Goal: Information Seeking & Learning: Learn about a topic

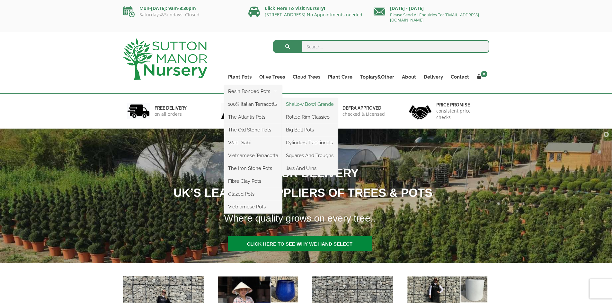
click at [314, 104] on link "Shallow Bowl Grande" at bounding box center [310, 105] width 56 height 10
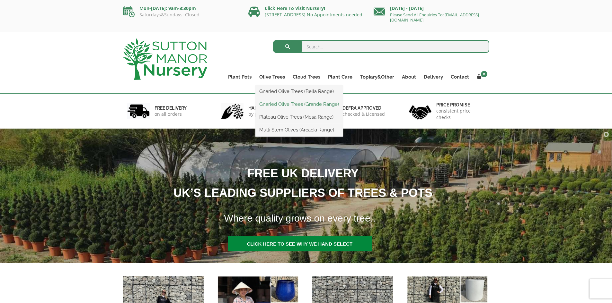
click at [302, 103] on link "Gnarled Olive Trees (Grande Range)" at bounding box center [298, 105] width 87 height 10
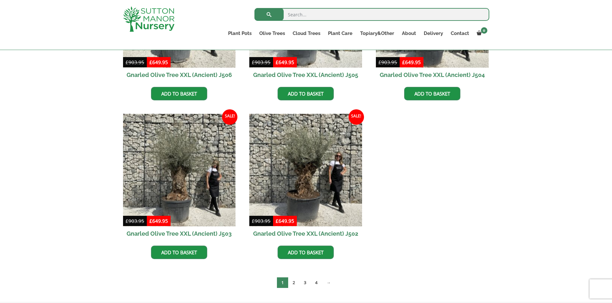
scroll to position [899, 0]
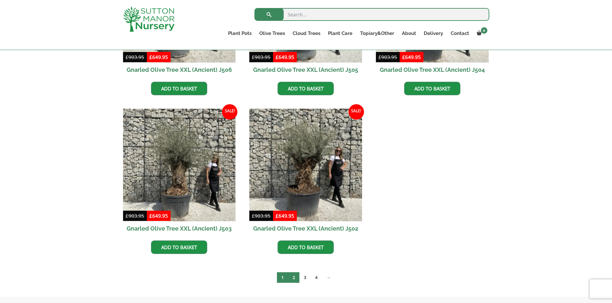
click at [294, 275] on link "2" at bounding box center [293, 278] width 11 height 11
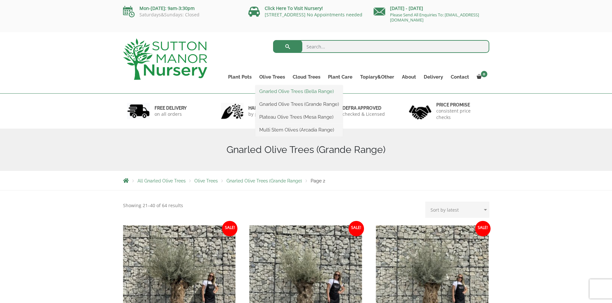
click at [288, 91] on link "Gnarled Olive Trees (Bella Range)" at bounding box center [298, 92] width 87 height 10
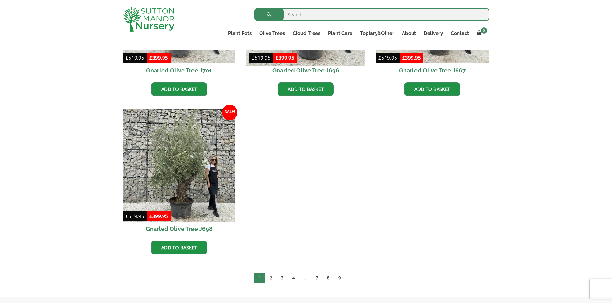
scroll to position [289, 0]
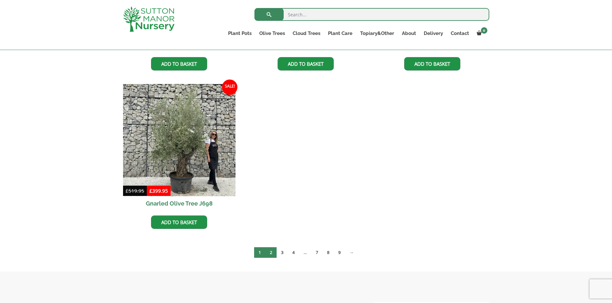
click at [270, 249] on link "2" at bounding box center [270, 253] width 11 height 11
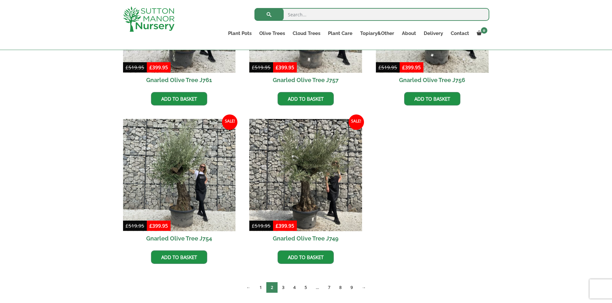
scroll to position [257, 0]
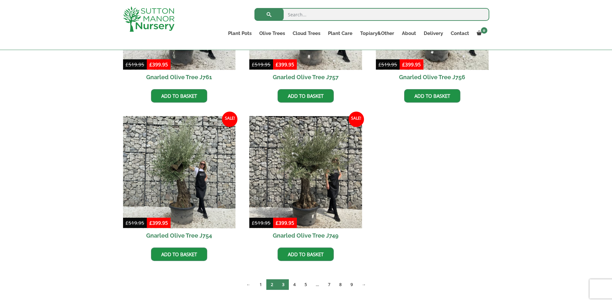
click at [282, 283] on link "3" at bounding box center [282, 285] width 11 height 11
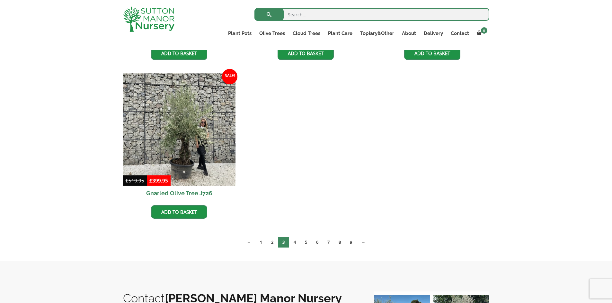
scroll to position [470, 0]
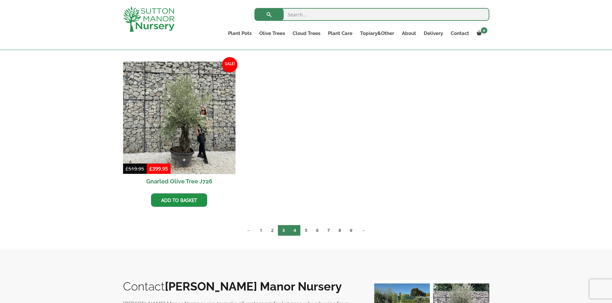
click at [293, 231] on link "4" at bounding box center [294, 230] width 11 height 11
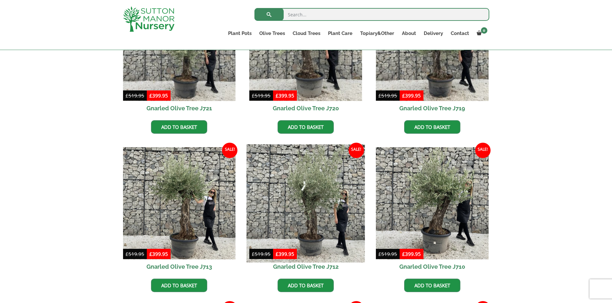
scroll to position [161, 0]
